Goal: Navigation & Orientation: Find specific page/section

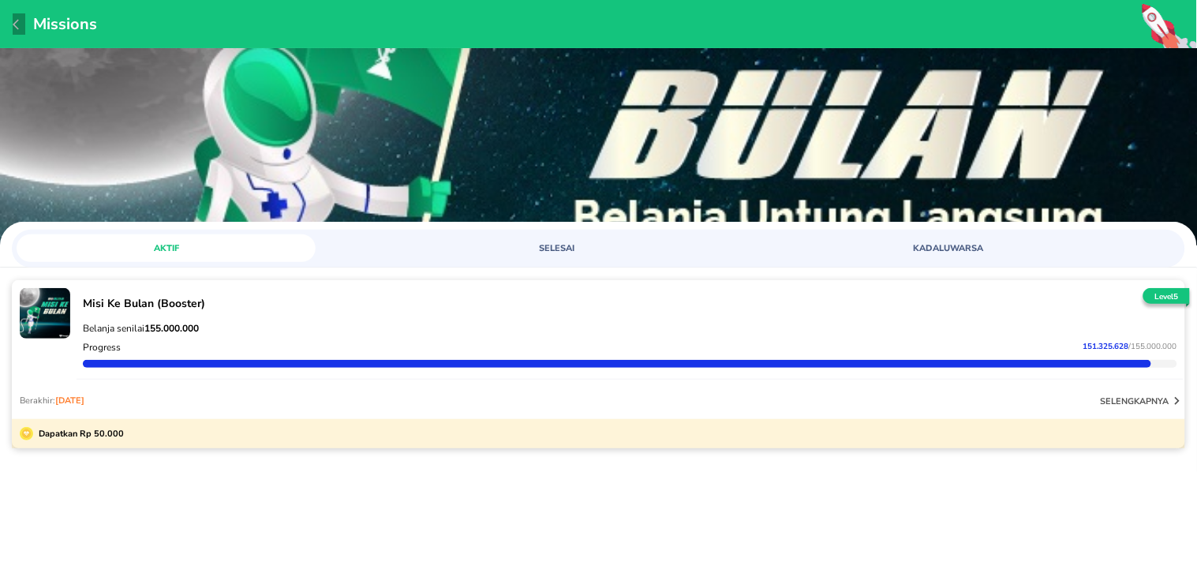
click at [21, 28] on icon "button" at bounding box center [19, 24] width 13 height 13
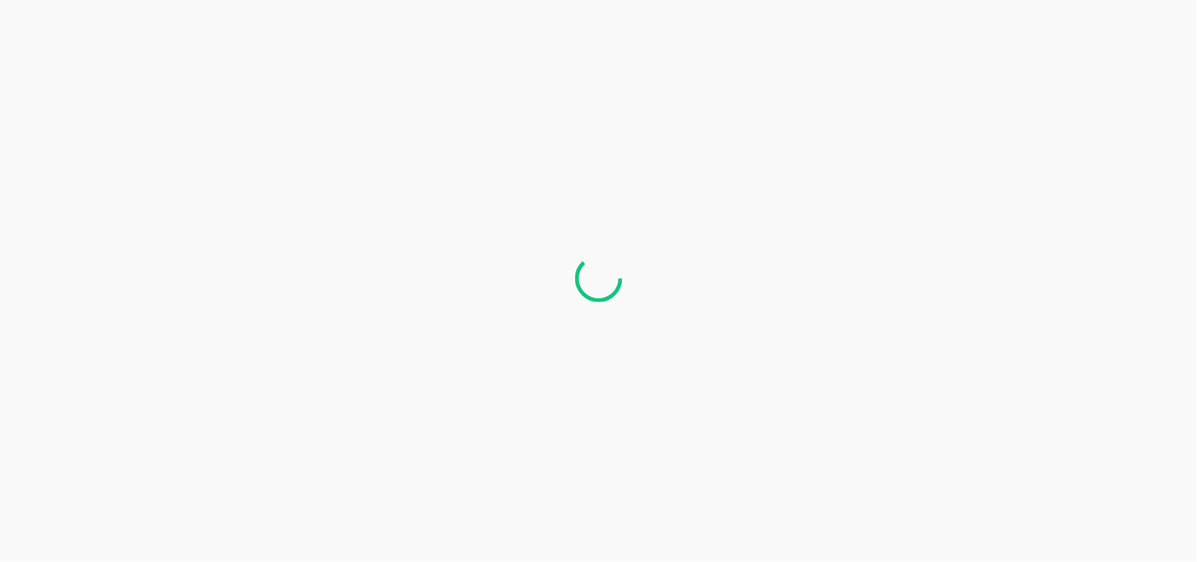
click at [13, 22] on div at bounding box center [598, 281] width 1197 height 562
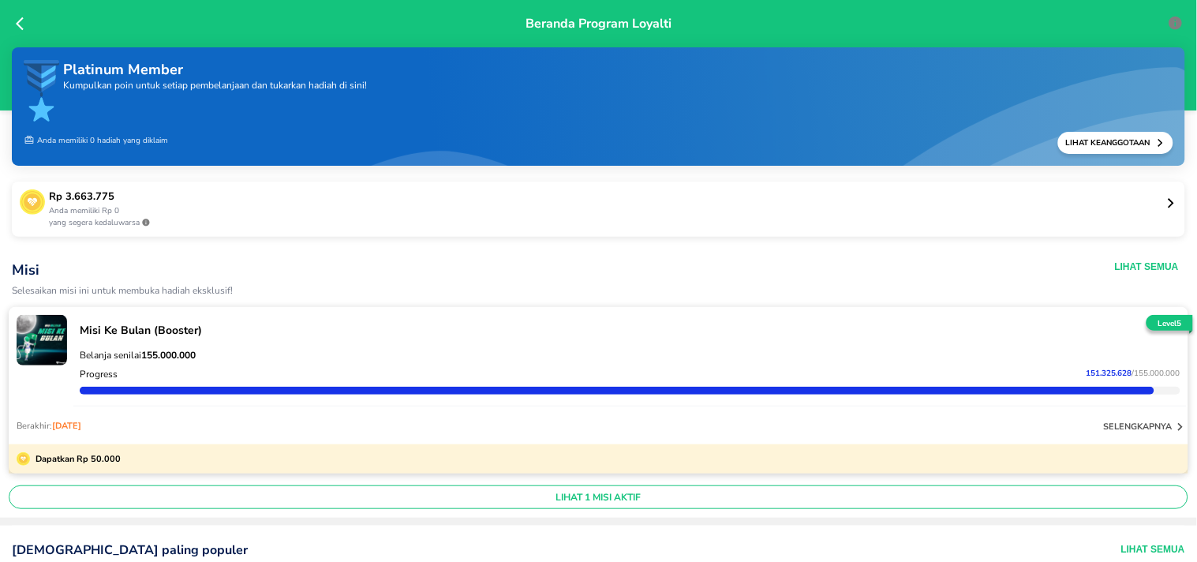
click at [24, 28] on icon at bounding box center [24, 24] width 16 height 16
